Goal: Task Accomplishment & Management: Manage account settings

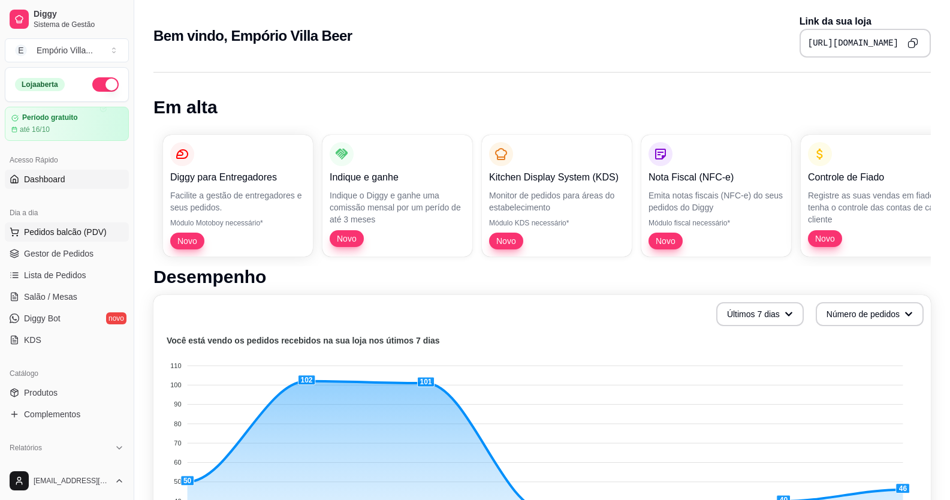
click at [54, 233] on span "Pedidos balcão (PDV)" at bounding box center [65, 232] width 83 height 12
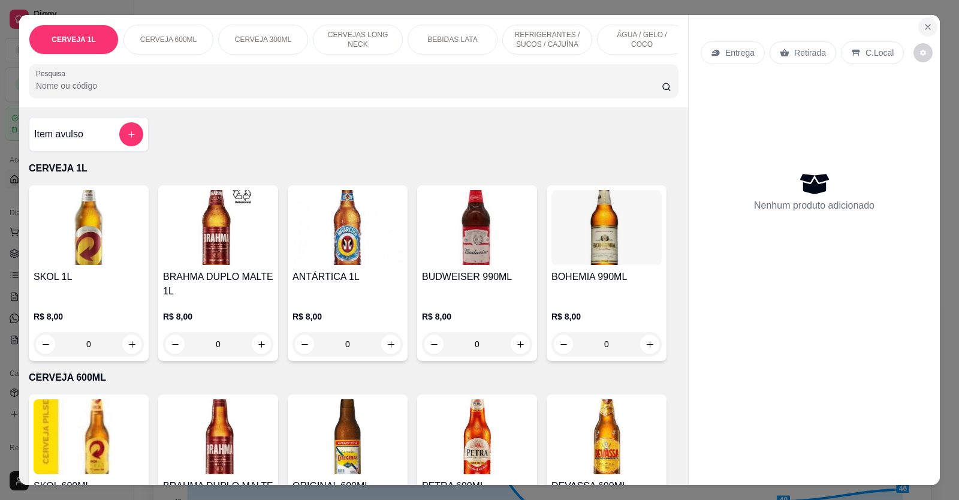
click at [928, 28] on icon "Close" at bounding box center [928, 27] width 10 height 10
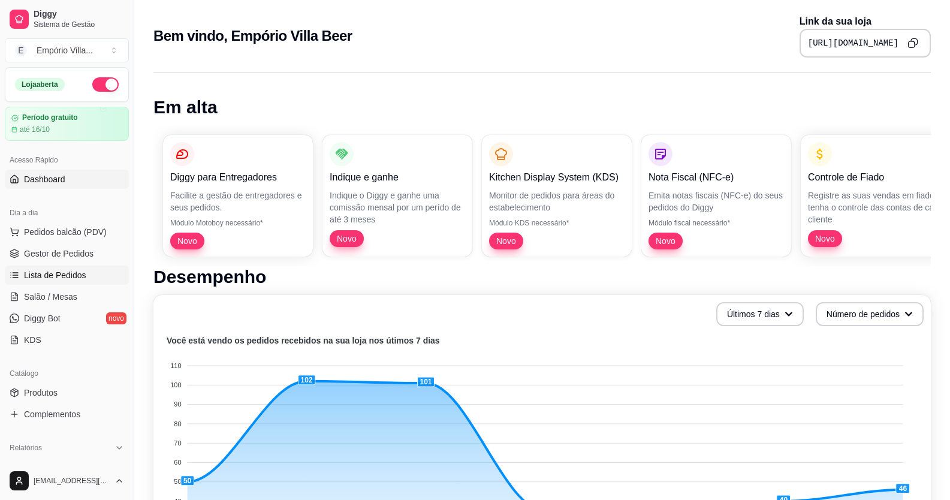
click at [57, 273] on span "Lista de Pedidos" at bounding box center [55, 275] width 62 height 12
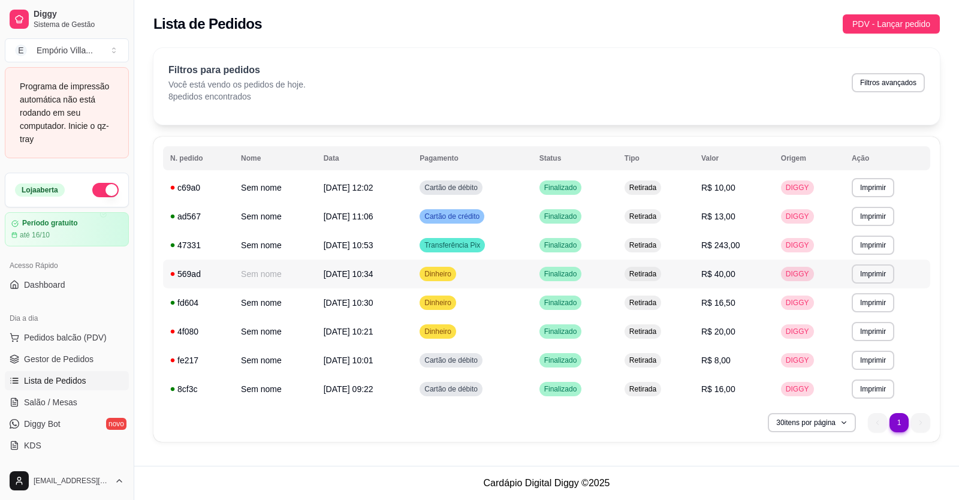
click at [731, 275] on span "R$ 40,00" at bounding box center [719, 274] width 34 height 10
click at [917, 110] on div "Filtros para pedidos Você está vendo os pedidos de hoje. 8 pedidos encontrados …" at bounding box center [546, 86] width 787 height 77
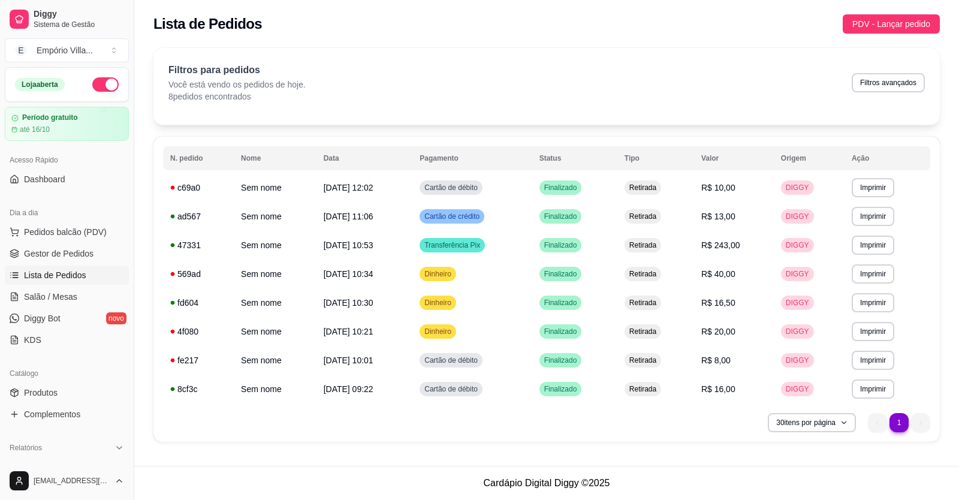
click at [819, 191] on td "DIGGY" at bounding box center [809, 187] width 71 height 29
click at [823, 192] on td "DIGGY" at bounding box center [809, 187] width 71 height 29
click at [884, 167] on th "Ação" at bounding box center [888, 158] width 86 height 24
click at [777, 85] on div "Filtros para pedidos Você está vendo os pedidos de hoje. 8 pedidos encontrados …" at bounding box center [546, 83] width 757 height 40
click at [637, 77] on div "Filtros para pedidos Você está vendo os pedidos de hoje. 8 pedidos encontrados …" at bounding box center [546, 83] width 757 height 40
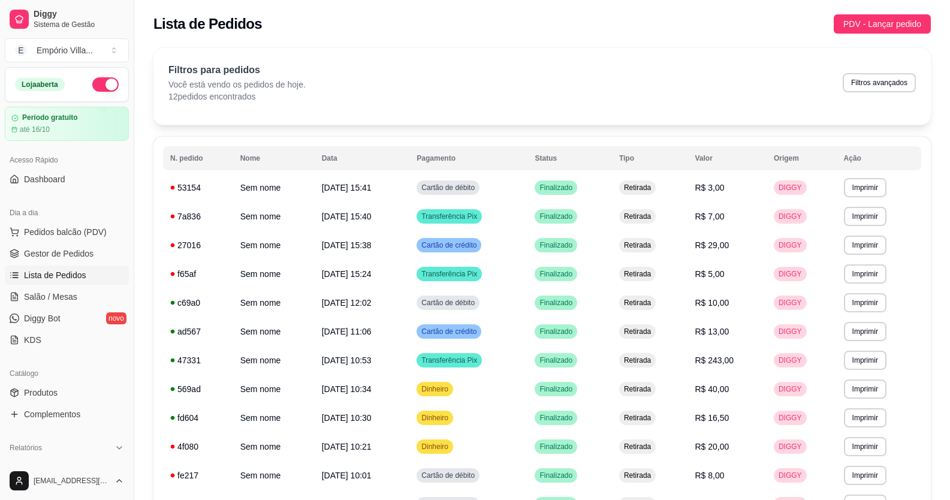
scroll to position [1, 0]
click at [483, 83] on div "Filtros para pedidos Você está vendo os pedidos de hoje. 12 pedidos encontrados…" at bounding box center [542, 82] width 748 height 40
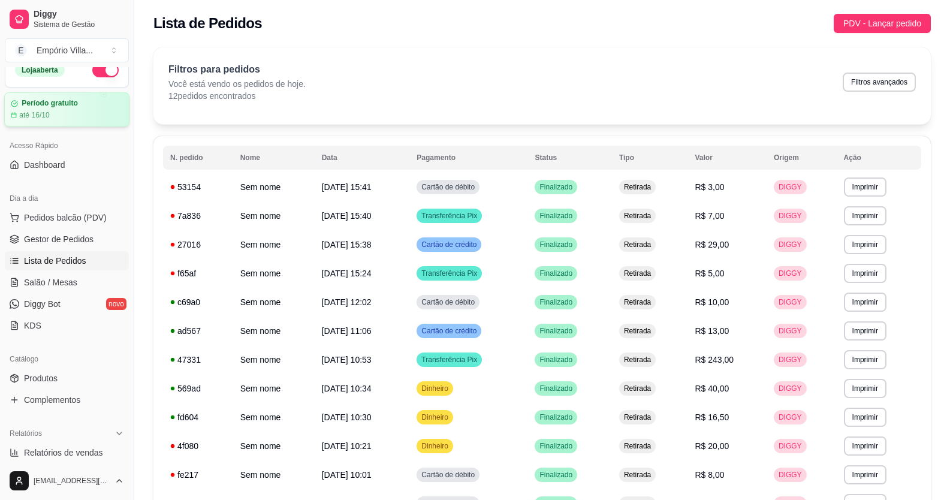
click at [97, 131] on div "Loja aberta Período gratuito até 16/10 Acesso Rápido Dashboard Dia a dia Pedido…" at bounding box center [67, 264] width 134 height 395
click at [726, 332] on span "R$ 13,00" at bounding box center [713, 331] width 34 height 10
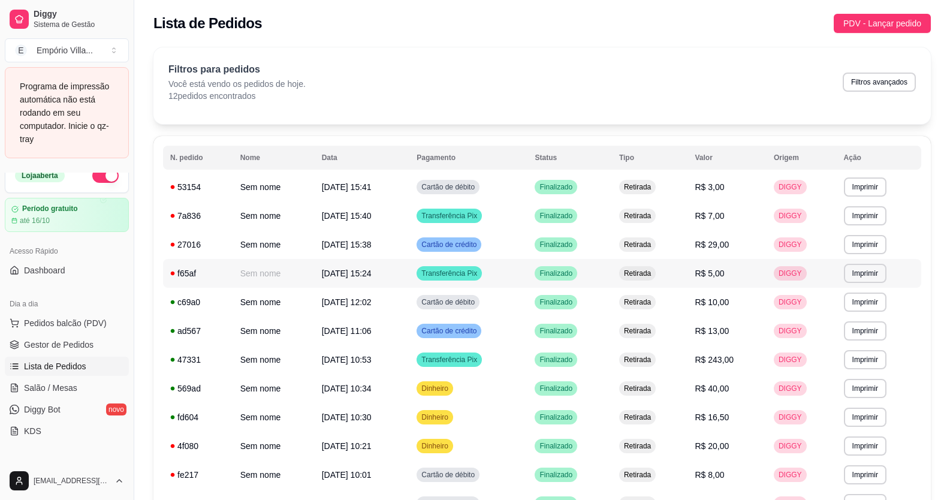
click at [724, 270] on span "R$ 5,00" at bounding box center [710, 274] width 29 height 10
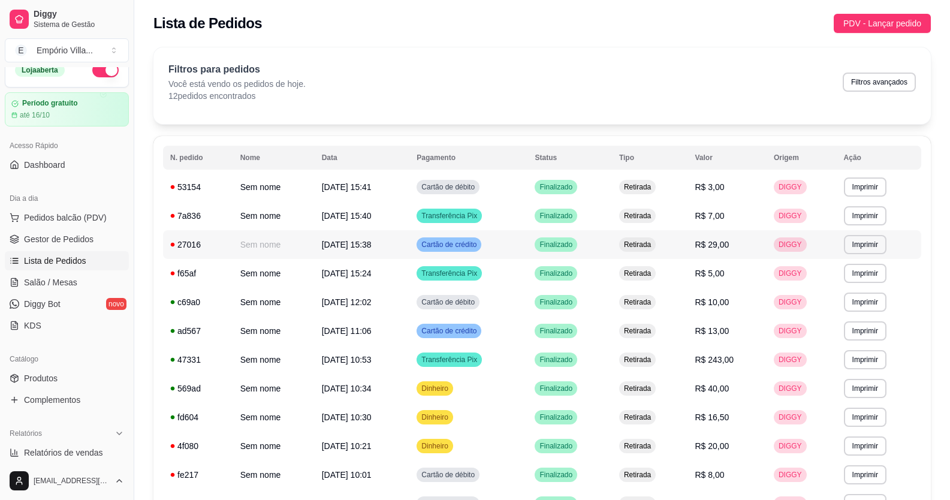
click at [727, 246] on span "R$ 29,00" at bounding box center [713, 245] width 34 height 10
click at [709, 222] on td "R$ 7,00" at bounding box center [727, 215] width 79 height 29
